Goal: Task Accomplishment & Management: Use online tool/utility

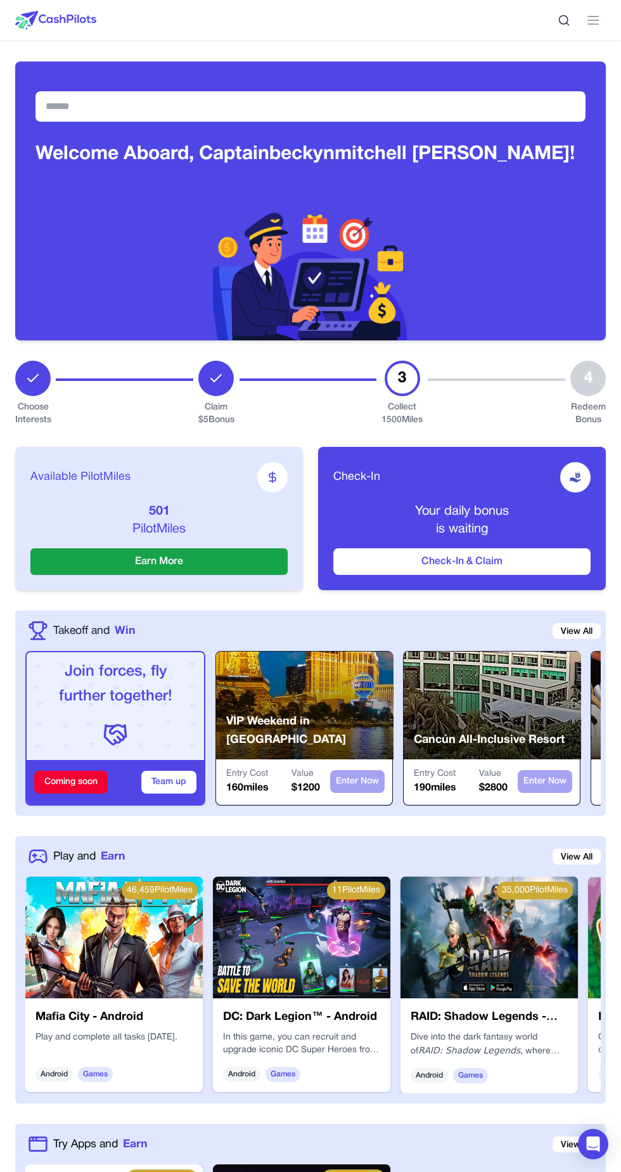
click at [460, 560] on button "Check-In & Claim" at bounding box center [461, 561] width 257 height 27
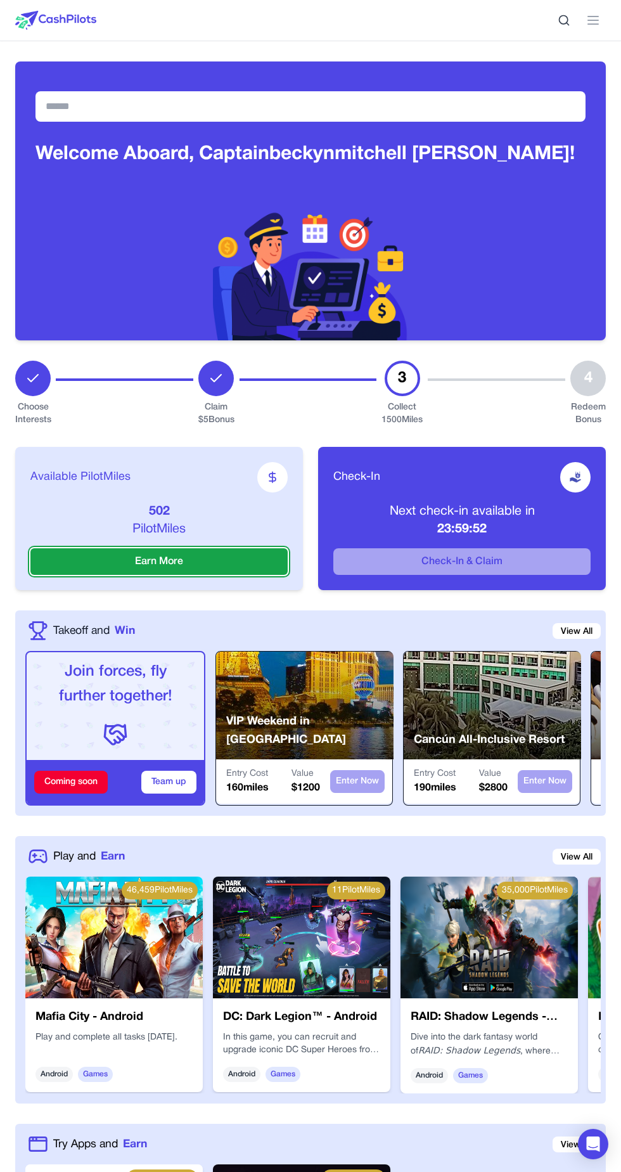
click at [203, 562] on button "Earn More" at bounding box center [158, 561] width 257 height 27
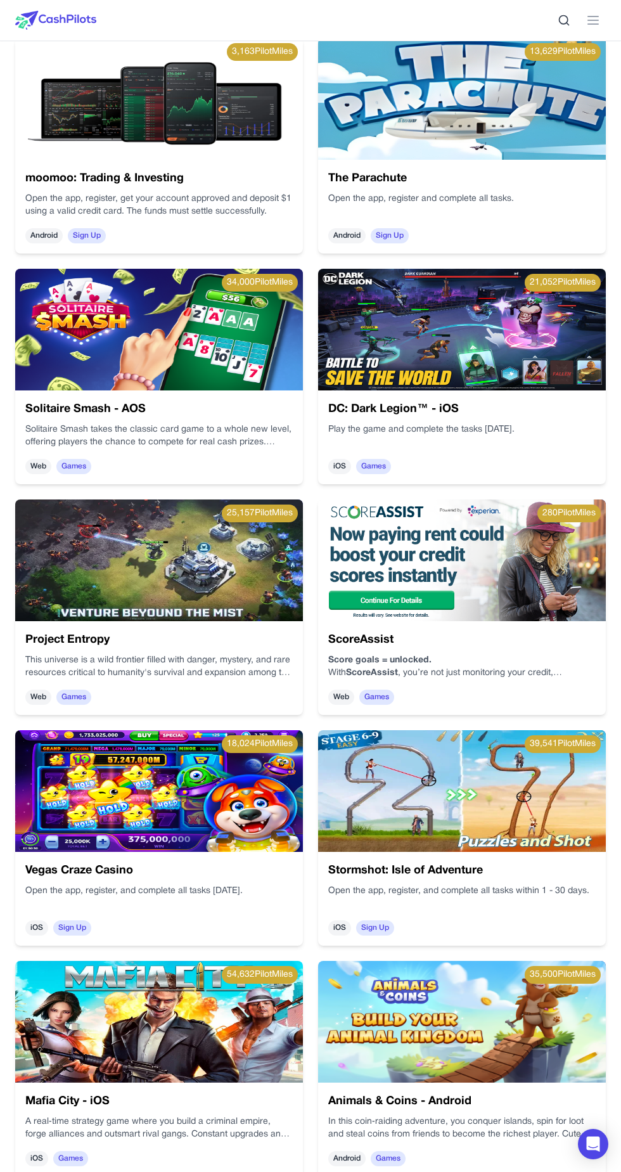
scroll to position [1613, 0]
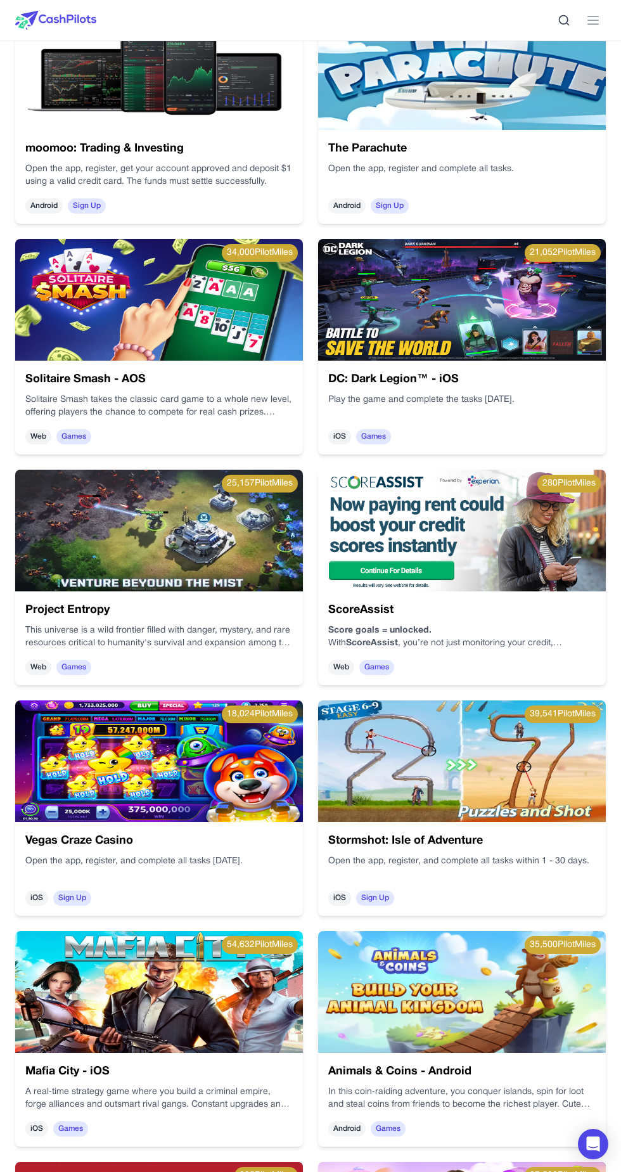
click at [120, 798] on img at bounding box center [159, 762] width 288 height 122
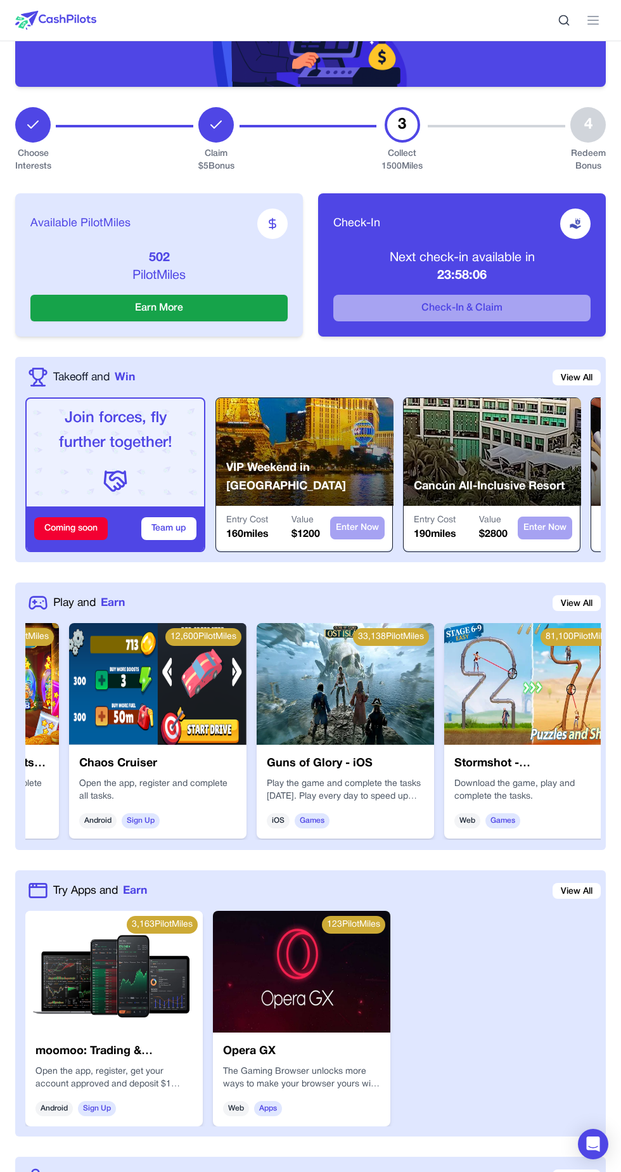
scroll to position [0, 3543]
